Goal: Transaction & Acquisition: Purchase product/service

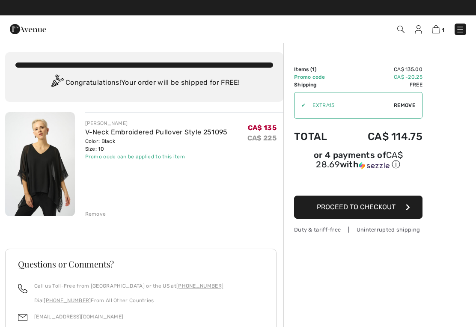
click at [116, 131] on link "V-Neck Embroidered Pullover Style 251095" at bounding box center [156, 132] width 143 height 8
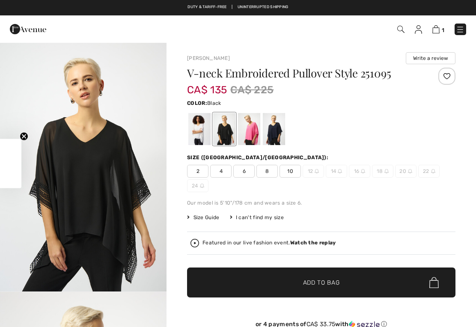
checkbox input "true"
click at [278, 128] on div at bounding box center [274, 129] width 22 height 32
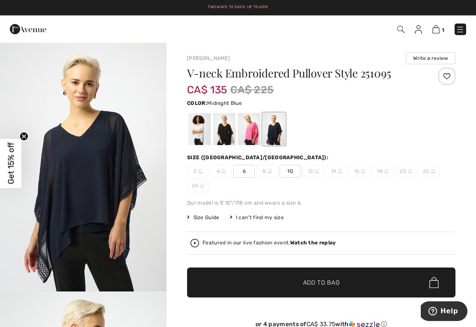
click at [223, 135] on div at bounding box center [224, 129] width 22 height 32
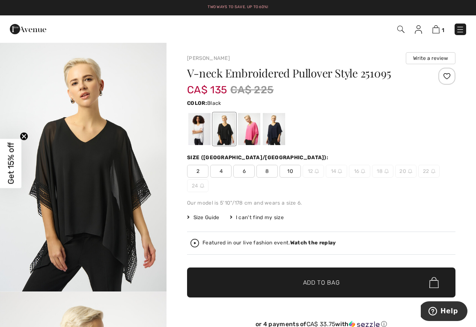
click at [436, 29] on img at bounding box center [436, 29] width 7 height 8
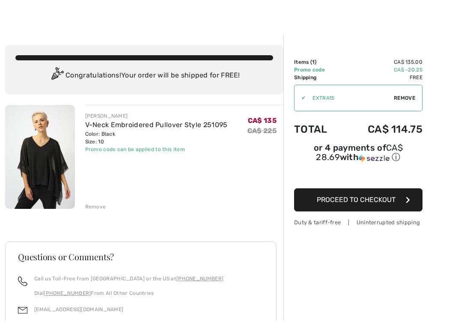
scroll to position [9, 0]
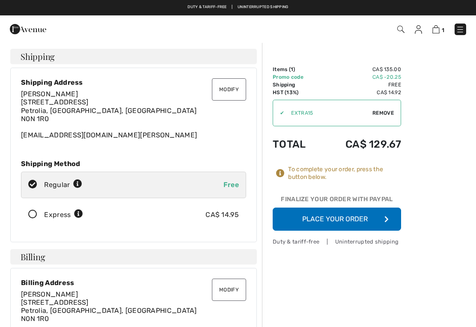
click at [326, 216] on button "Place Your Order" at bounding box center [337, 219] width 129 height 23
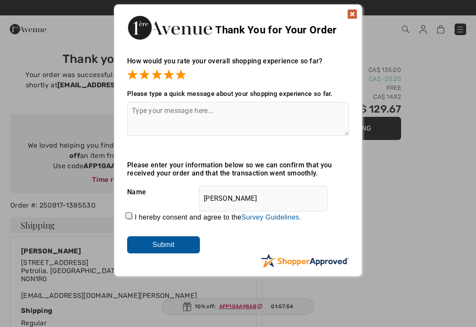
click at [158, 240] on input "Submit" at bounding box center [163, 245] width 73 height 17
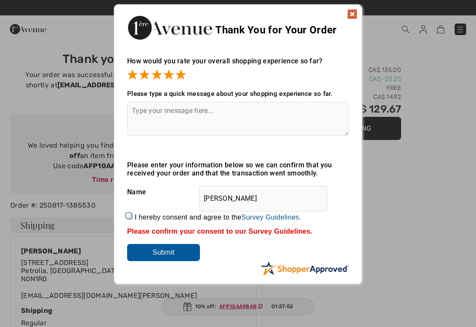
click at [412, 184] on div "Sorry! Something went wrong. Close Thank You for Your Order How would you rate …" at bounding box center [238, 144] width 476 height 289
click at [151, 250] on input "Submit" at bounding box center [163, 252] width 73 height 17
click at [128, 215] on input "I hereby consent and agree to the By submitting a review, you grant permission …" at bounding box center [130, 217] width 6 height 6
checkbox input "true"
click at [147, 257] on input "Submit" at bounding box center [163, 252] width 73 height 17
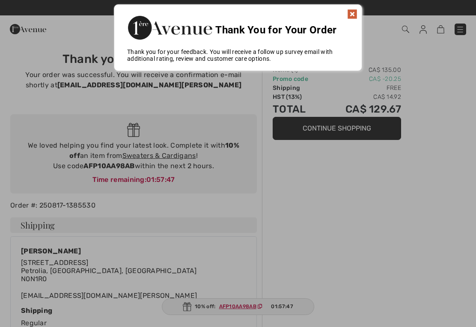
click at [399, 190] on div at bounding box center [238, 163] width 476 height 327
click at [353, 10] on img at bounding box center [353, 14] width 10 height 10
